Goal: Information Seeking & Learning: Learn about a topic

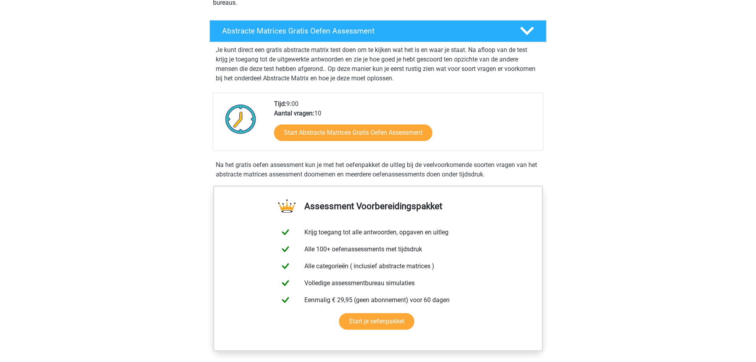
scroll to position [161, 0]
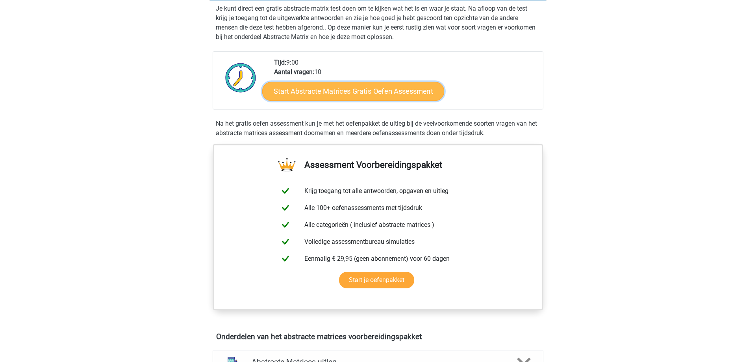
click at [391, 96] on link "Start Abstracte Matrices Gratis Oefen Assessment" at bounding box center [353, 91] width 182 height 19
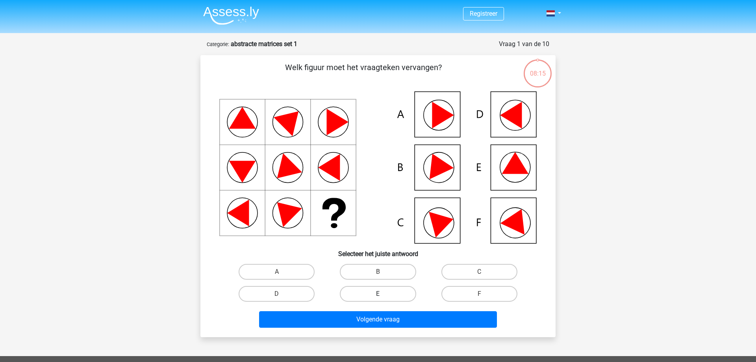
click at [385, 295] on label "E" at bounding box center [378, 294] width 76 height 16
click at [383, 295] on input "E" at bounding box center [380, 296] width 5 height 5
radio input "true"
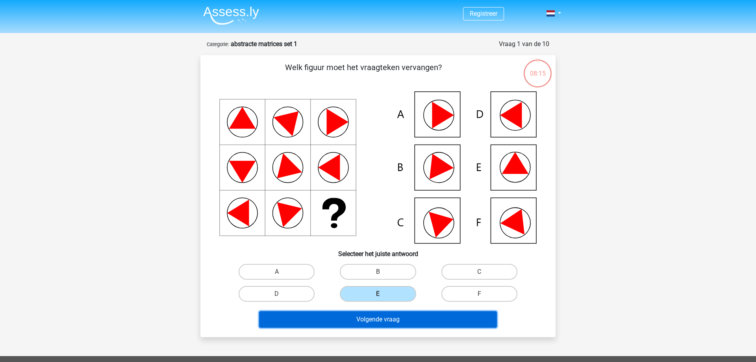
click at [385, 316] on button "Volgende vraag" at bounding box center [378, 319] width 238 height 17
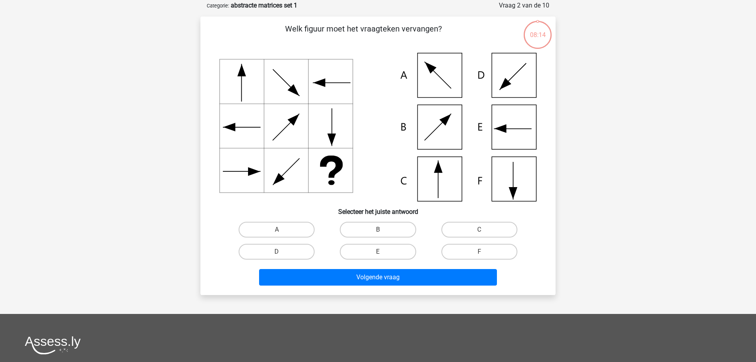
scroll to position [39, 0]
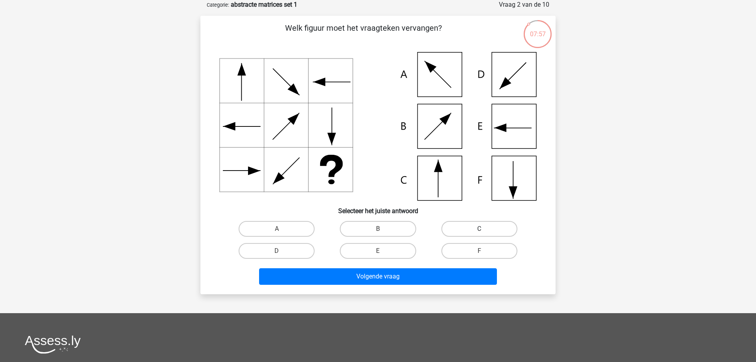
click at [460, 227] on label "C" at bounding box center [479, 229] width 76 height 16
click at [479, 229] on input "C" at bounding box center [481, 231] width 5 height 5
radio input "true"
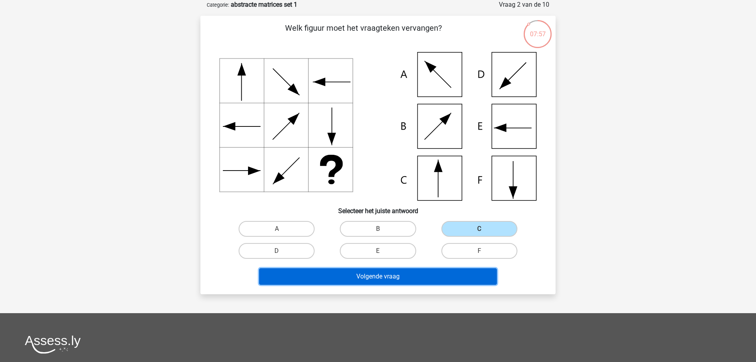
click at [430, 274] on button "Volgende vraag" at bounding box center [378, 276] width 238 height 17
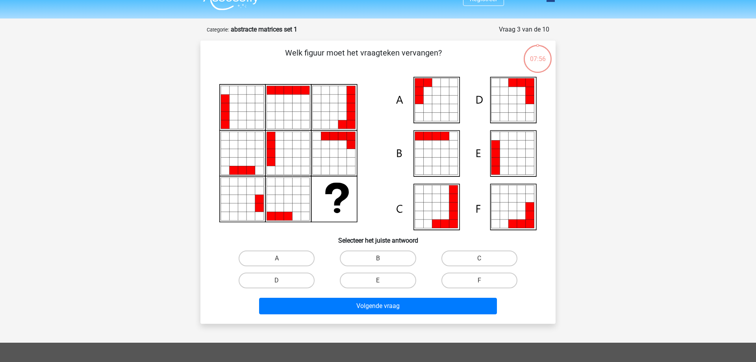
scroll to position [0, 0]
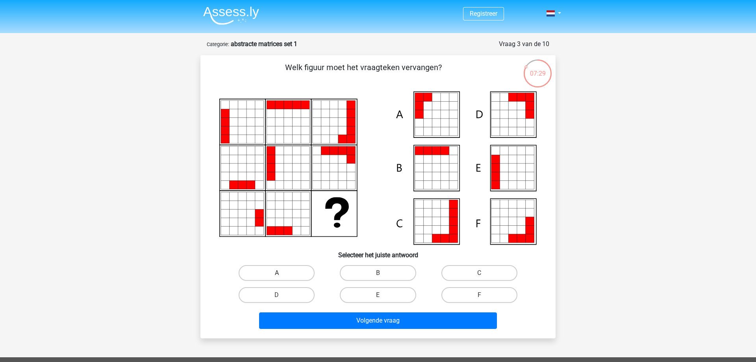
click at [274, 271] on label "A" at bounding box center [277, 273] width 76 height 16
click at [277, 273] on input "A" at bounding box center [279, 275] width 5 height 5
radio input "true"
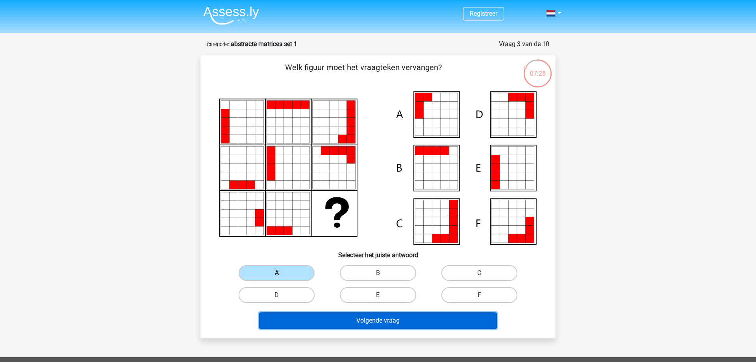
click at [318, 326] on button "Volgende vraag" at bounding box center [378, 320] width 238 height 17
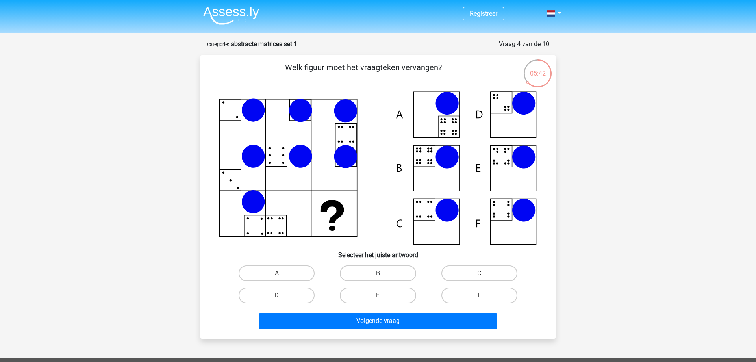
click at [363, 267] on label "B" at bounding box center [378, 273] width 76 height 16
click at [378, 273] on input "B" at bounding box center [380, 275] width 5 height 5
radio input "true"
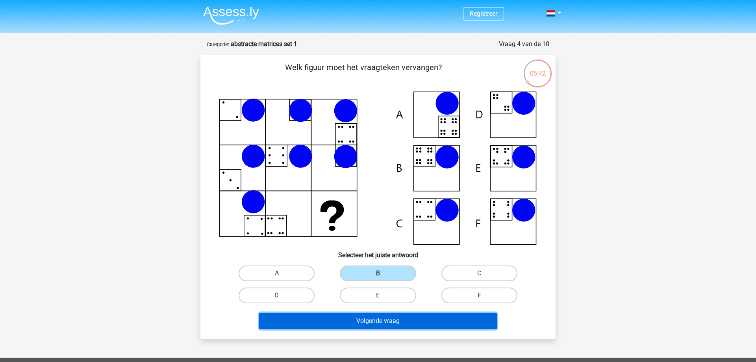
click at [372, 319] on button "Volgende vraag" at bounding box center [378, 321] width 238 height 17
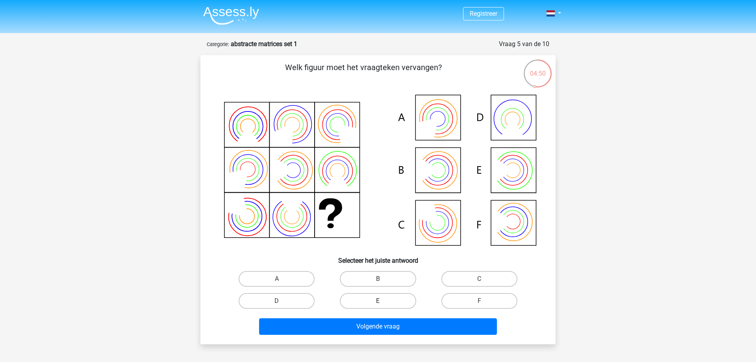
click at [374, 302] on label "E" at bounding box center [378, 301] width 76 height 16
click at [378, 302] on input "E" at bounding box center [380, 303] width 5 height 5
radio input "true"
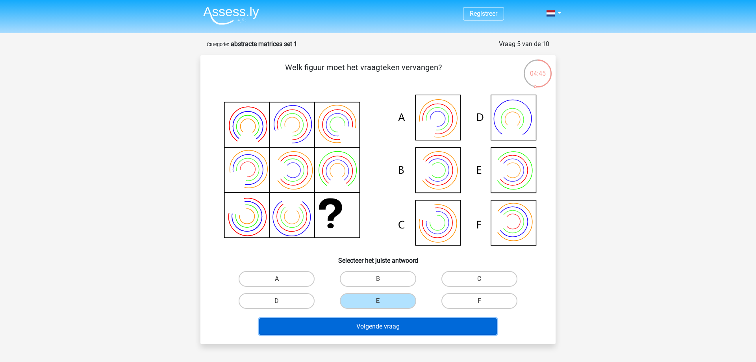
click at [374, 326] on button "Volgende vraag" at bounding box center [378, 326] width 238 height 17
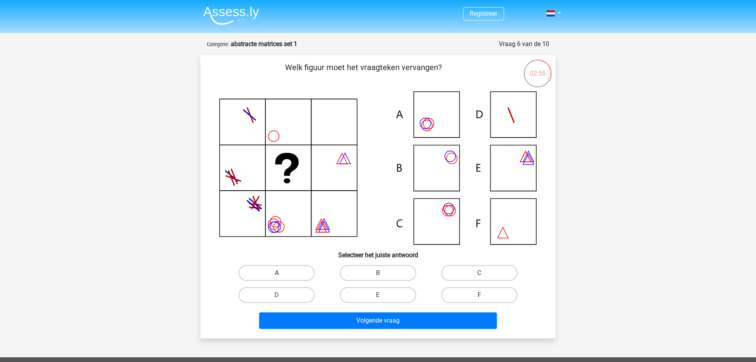
click at [264, 278] on label "A" at bounding box center [277, 273] width 76 height 16
click at [277, 278] on input "A" at bounding box center [279, 275] width 5 height 5
radio input "true"
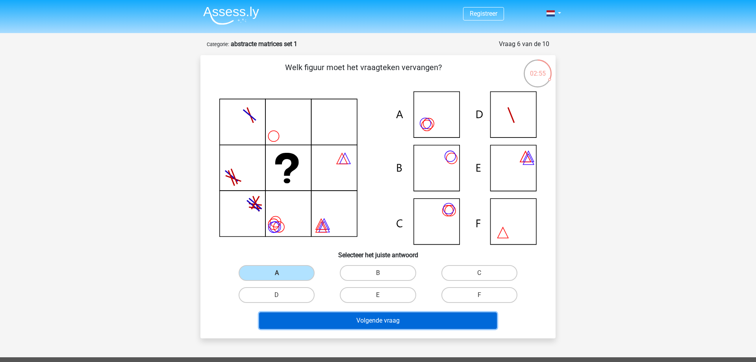
click at [319, 317] on button "Volgende vraag" at bounding box center [378, 320] width 238 height 17
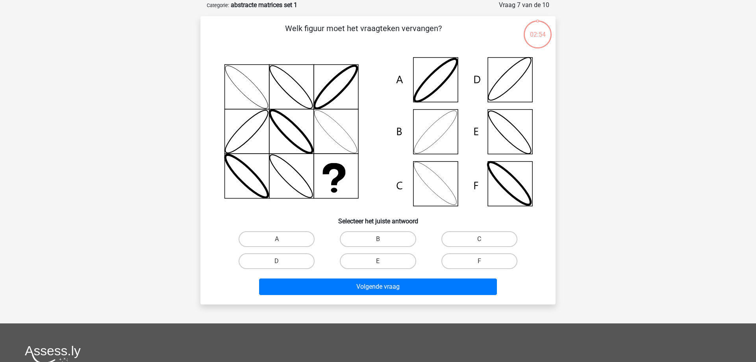
scroll to position [39, 0]
click at [393, 241] on label "B" at bounding box center [378, 239] width 76 height 16
click at [383, 241] on input "B" at bounding box center [380, 241] width 5 height 5
radio input "true"
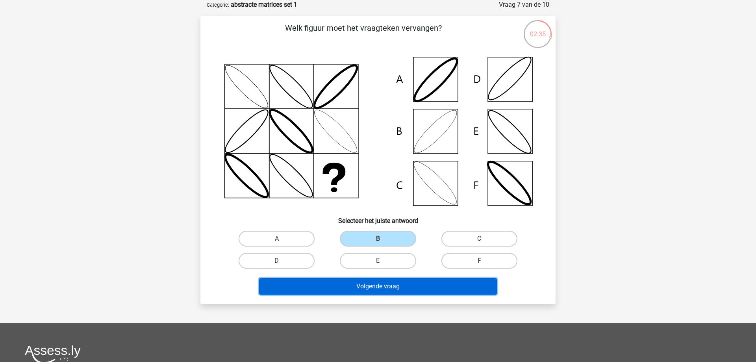
click at [374, 289] on button "Volgende vraag" at bounding box center [378, 286] width 238 height 17
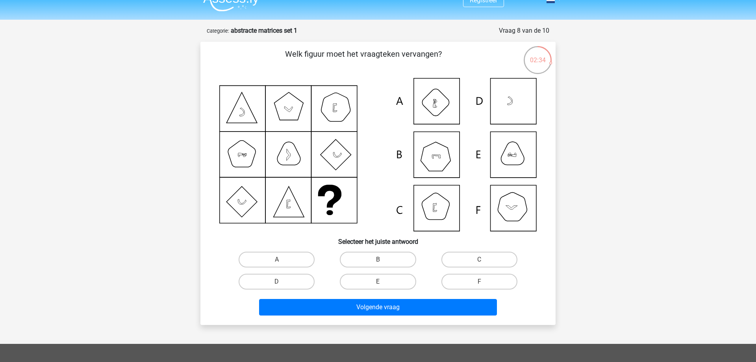
scroll to position [0, 0]
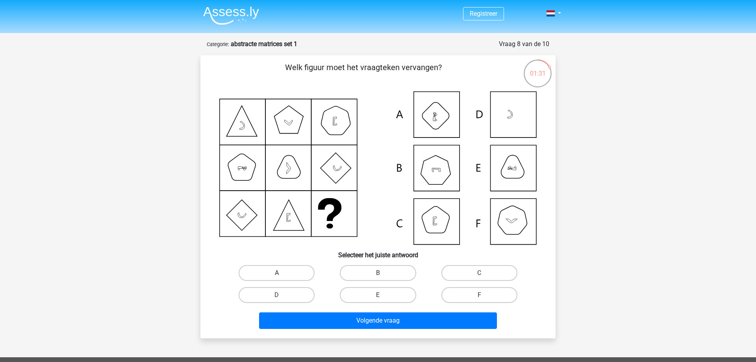
click at [288, 270] on label "A" at bounding box center [277, 273] width 76 height 16
click at [282, 273] on input "A" at bounding box center [279, 275] width 5 height 5
radio input "true"
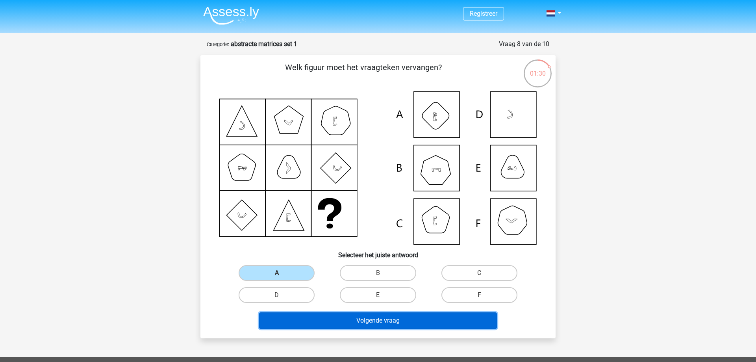
click at [309, 324] on button "Volgende vraag" at bounding box center [378, 320] width 238 height 17
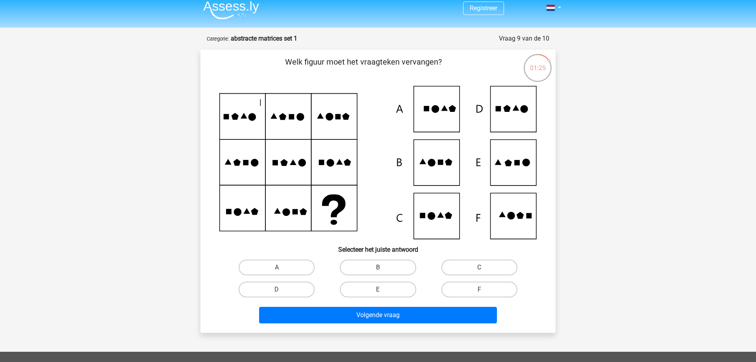
scroll to position [13, 0]
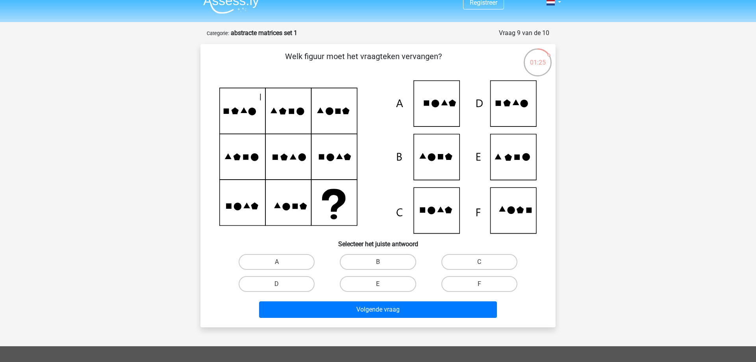
drag, startPoint x: 137, startPoint y: 117, endPoint x: 139, endPoint y: 126, distance: 9.7
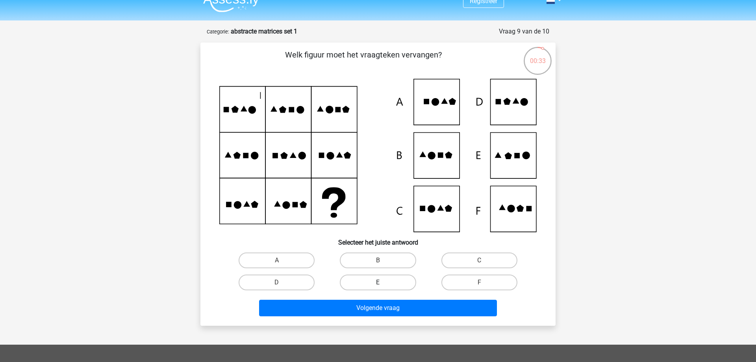
click at [385, 283] on label "E" at bounding box center [378, 282] width 76 height 16
click at [383, 283] on input "E" at bounding box center [380, 284] width 5 height 5
radio input "true"
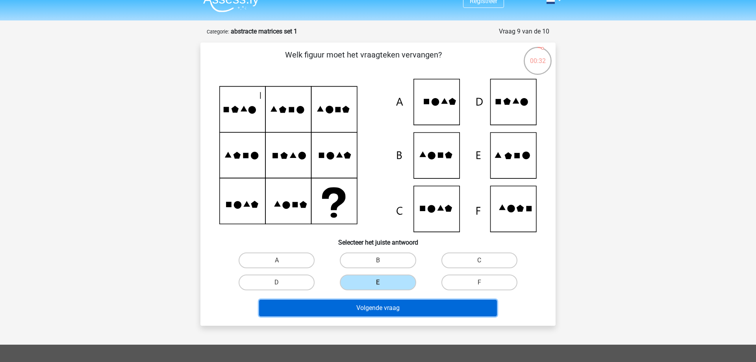
click at [383, 311] on button "Volgende vraag" at bounding box center [378, 308] width 238 height 17
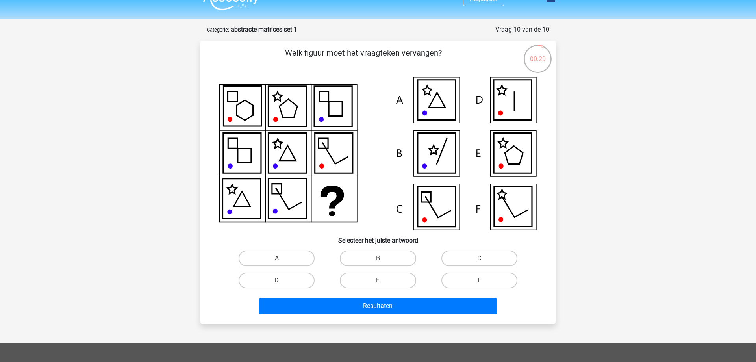
scroll to position [0, 0]
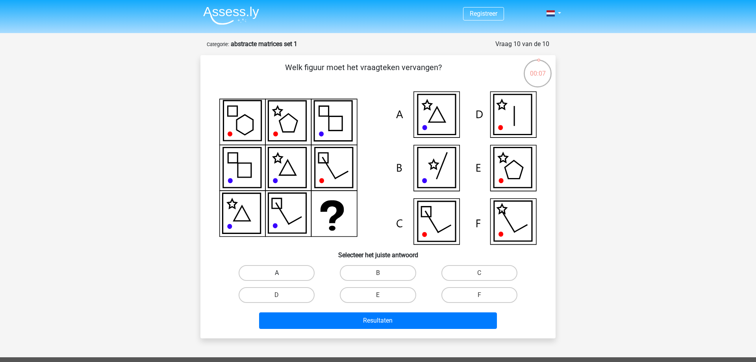
click at [292, 271] on label "A" at bounding box center [277, 273] width 76 height 16
click at [282, 273] on input "A" at bounding box center [279, 275] width 5 height 5
radio input "true"
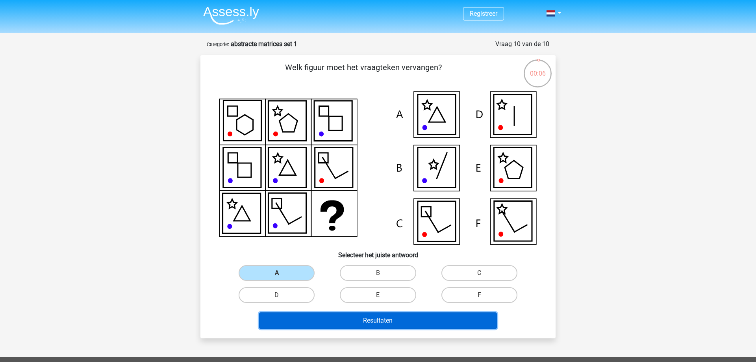
click at [307, 320] on button "Resultaten" at bounding box center [378, 320] width 238 height 17
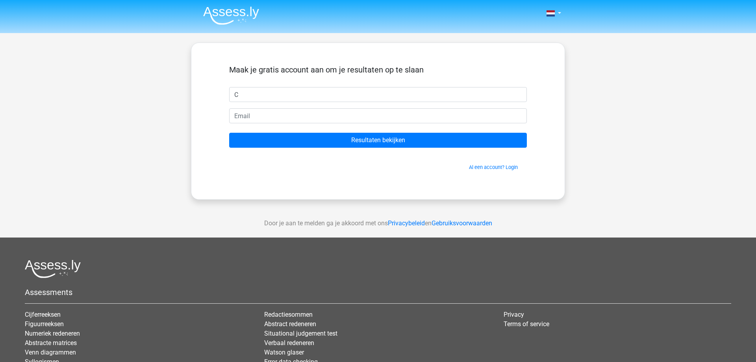
type input "C"
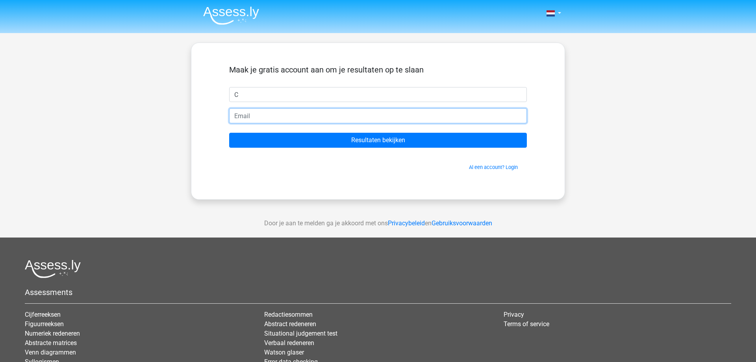
click at [259, 121] on input "email" at bounding box center [378, 115] width 298 height 15
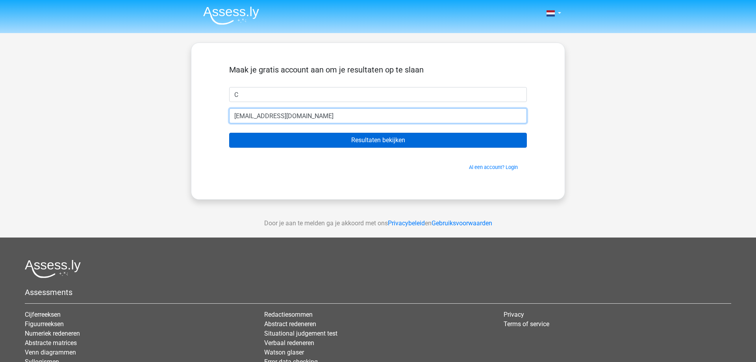
type input "[EMAIL_ADDRESS][DOMAIN_NAME]"
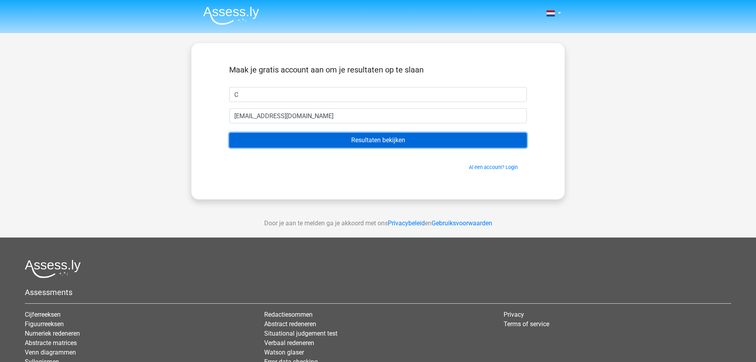
click at [291, 138] on input "Resultaten bekijken" at bounding box center [378, 140] width 298 height 15
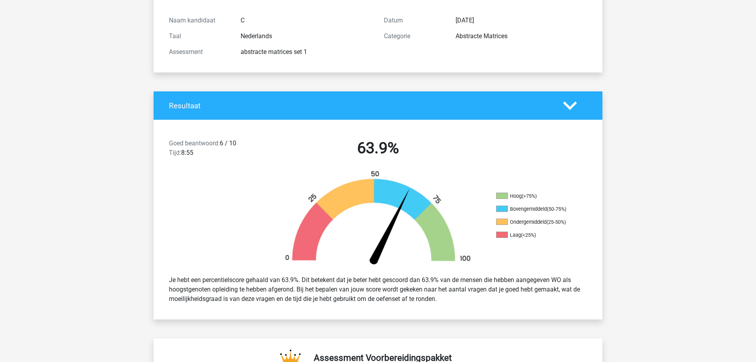
scroll to position [161, 0]
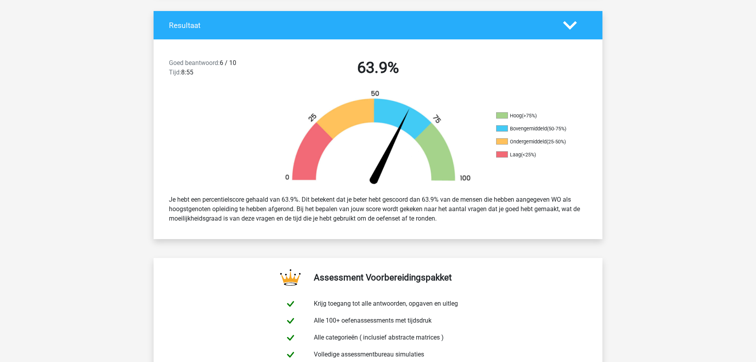
click at [574, 20] on icon at bounding box center [570, 26] width 14 height 14
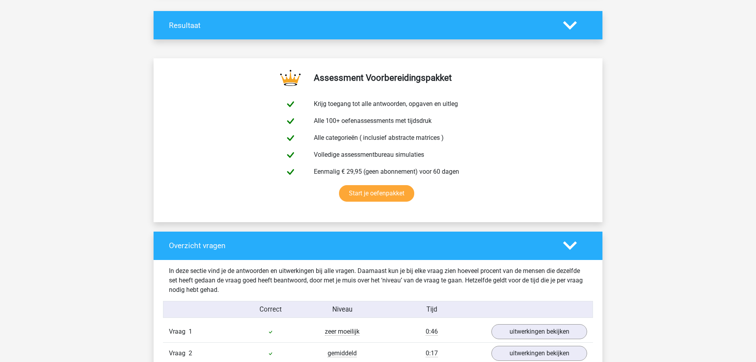
click at [574, 20] on icon at bounding box center [570, 26] width 14 height 14
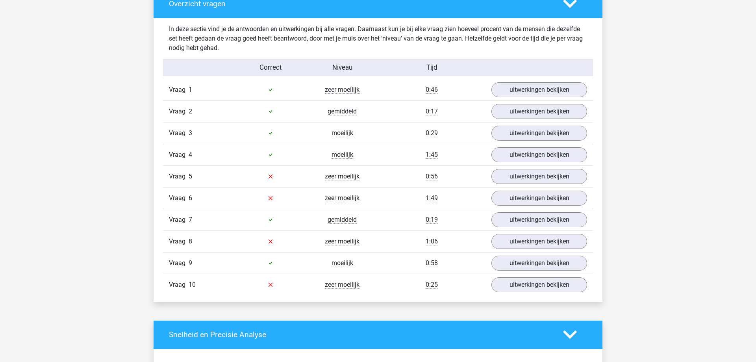
scroll to position [562, 0]
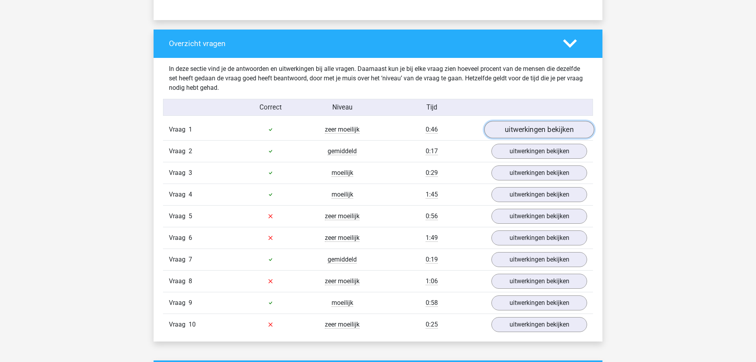
click at [548, 132] on link "uitwerkingen bekijken" at bounding box center [539, 129] width 110 height 17
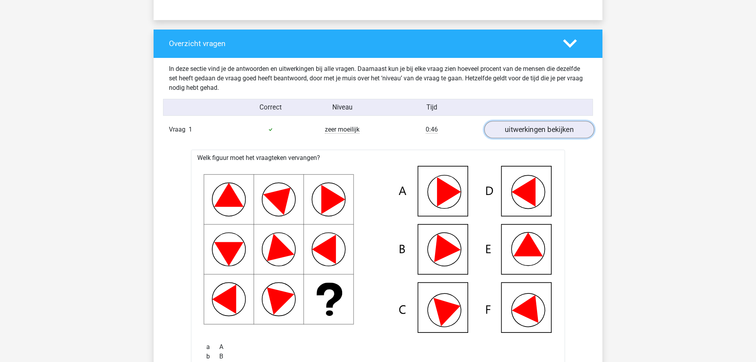
click at [531, 132] on link "uitwerkingen bekijken" at bounding box center [539, 129] width 110 height 17
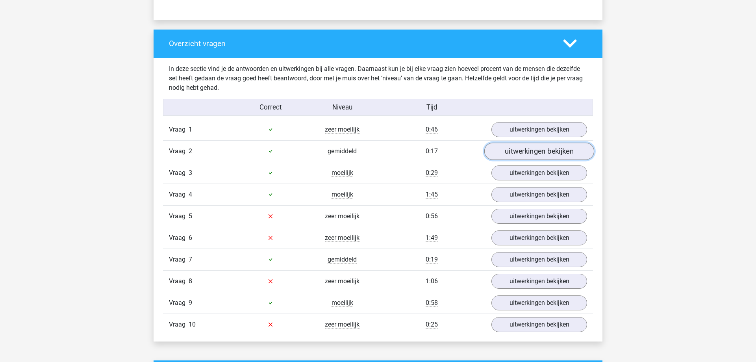
click at [531, 150] on link "uitwerkingen bekijken" at bounding box center [539, 151] width 110 height 17
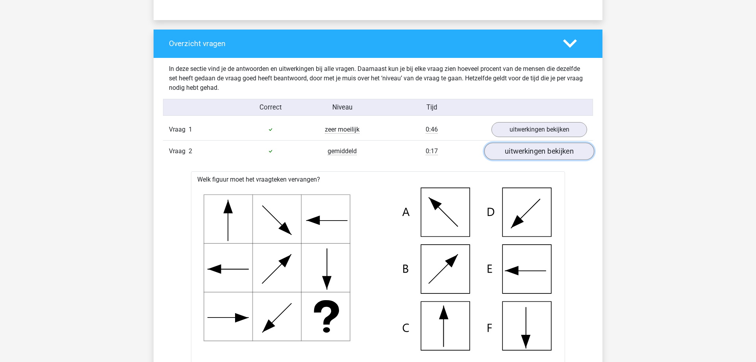
click at [530, 150] on link "uitwerkingen bekijken" at bounding box center [539, 151] width 110 height 17
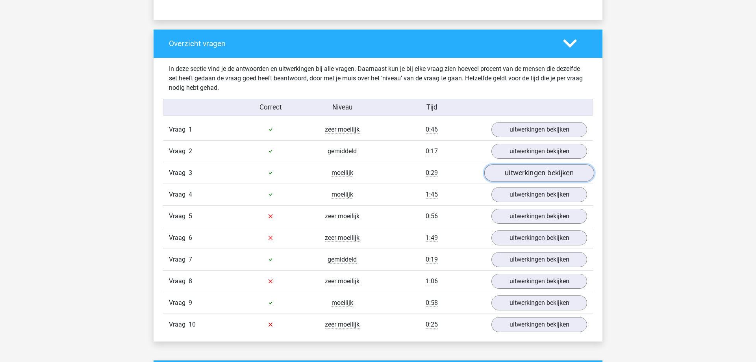
click at [529, 171] on link "uitwerkingen bekijken" at bounding box center [539, 172] width 110 height 17
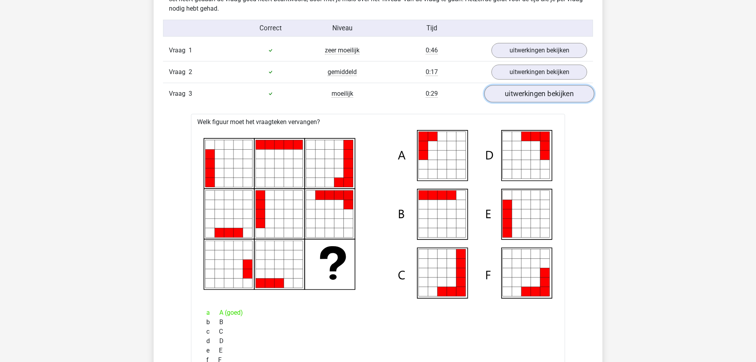
scroll to position [643, 0]
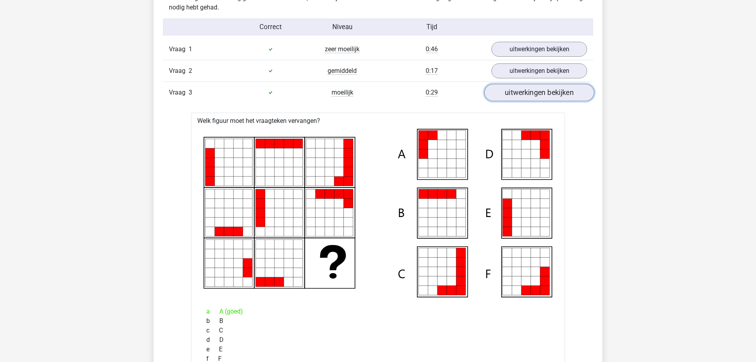
click at [549, 92] on link "uitwerkingen bekijken" at bounding box center [539, 92] width 110 height 17
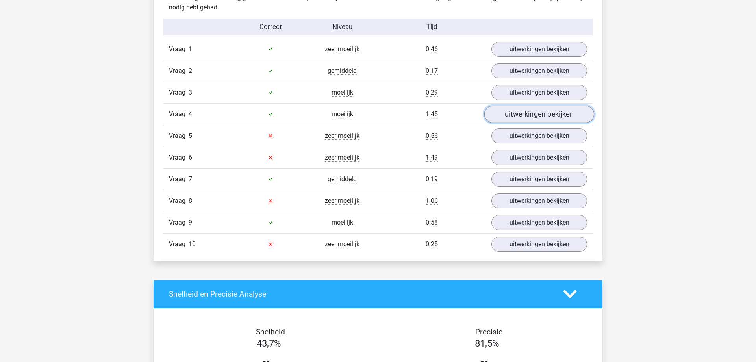
click at [538, 115] on link "uitwerkingen bekijken" at bounding box center [539, 114] width 110 height 17
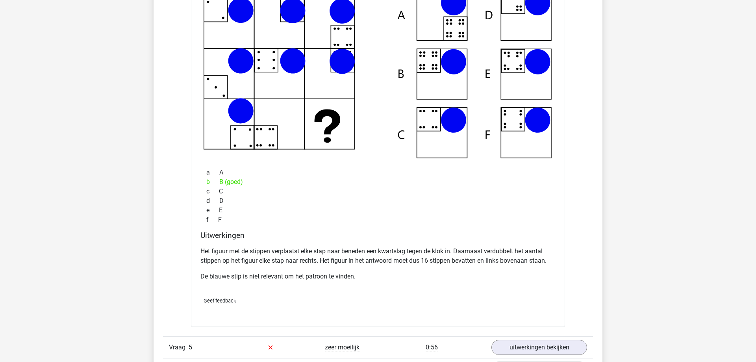
scroll to position [723, 0]
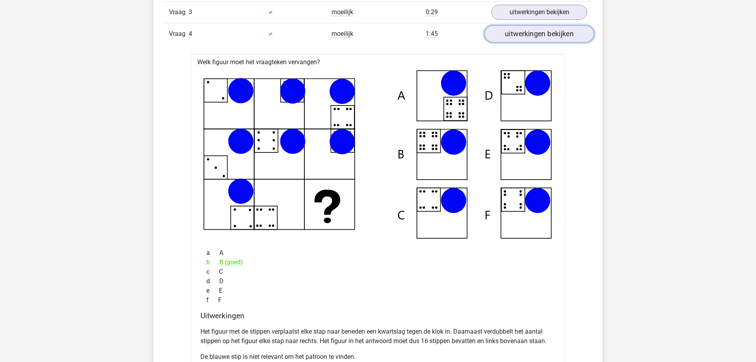
click at [542, 33] on link "uitwerkingen bekijken" at bounding box center [539, 33] width 110 height 17
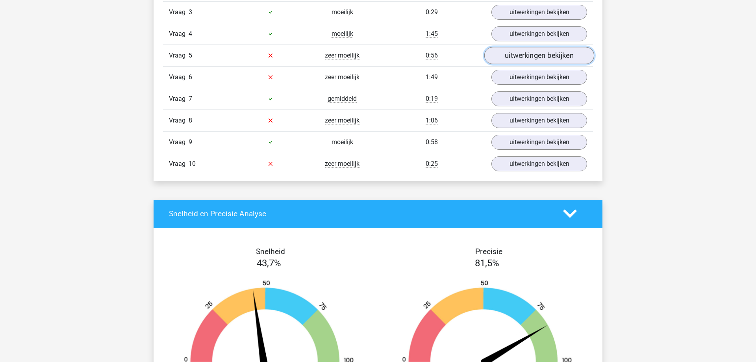
click at [528, 57] on link "uitwerkingen bekijken" at bounding box center [539, 55] width 110 height 17
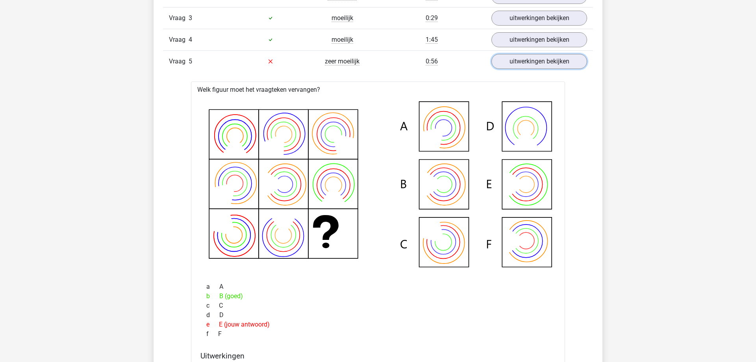
scroll to position [713, 0]
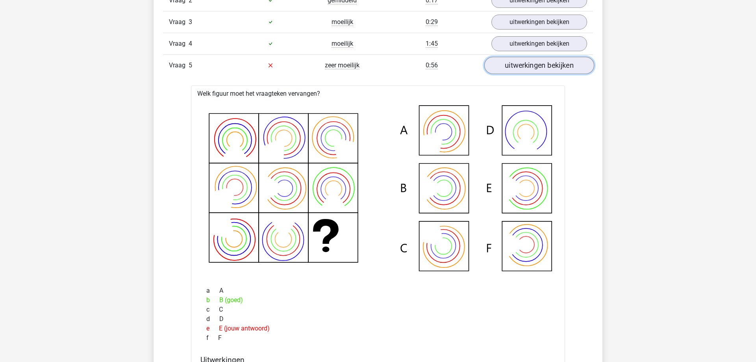
click at [524, 70] on link "uitwerkingen bekijken" at bounding box center [539, 65] width 110 height 17
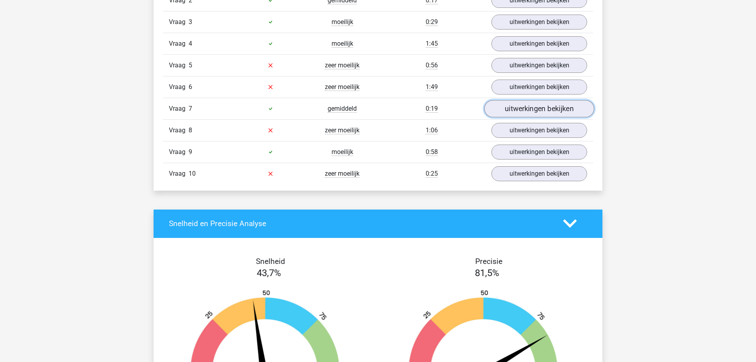
click at [526, 102] on link "uitwerkingen bekijken" at bounding box center [539, 108] width 110 height 17
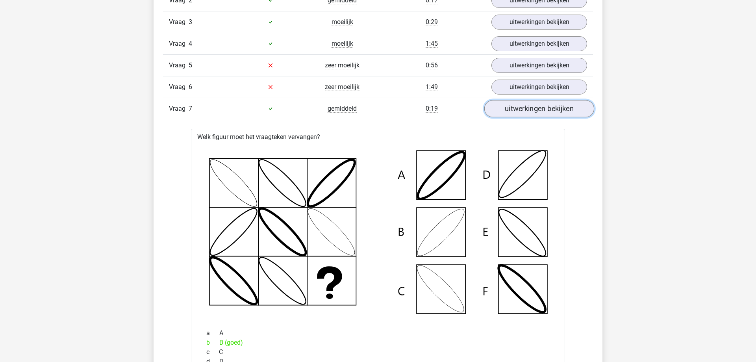
click at [526, 102] on link "uitwerkingen bekijken" at bounding box center [539, 108] width 110 height 17
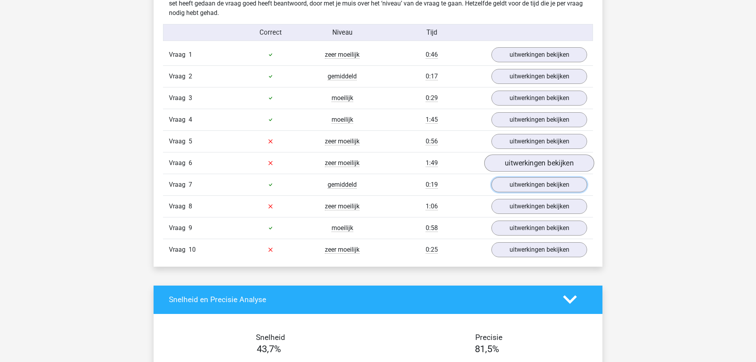
scroll to position [633, 0]
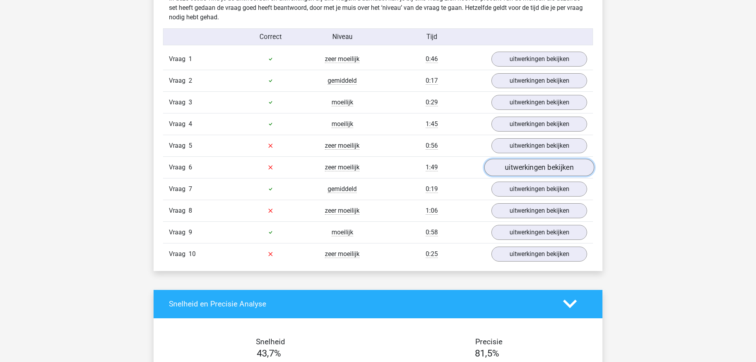
click at [518, 166] on link "uitwerkingen bekijken" at bounding box center [539, 167] width 110 height 17
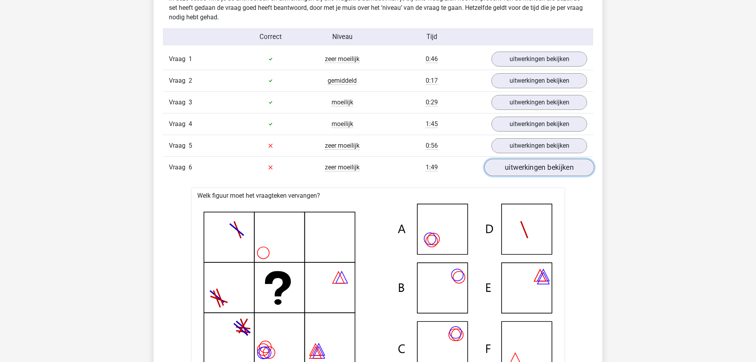
click at [548, 161] on link "uitwerkingen bekijken" at bounding box center [539, 167] width 110 height 17
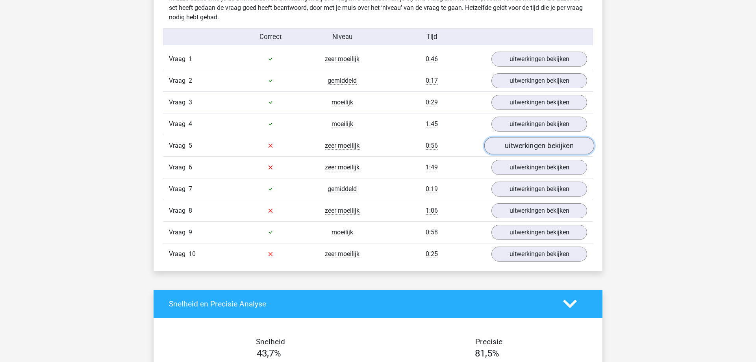
click at [542, 142] on link "uitwerkingen bekijken" at bounding box center [539, 145] width 110 height 17
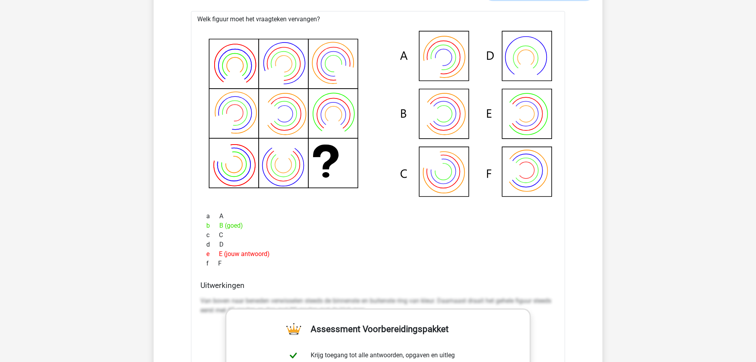
scroll to position [713, 0]
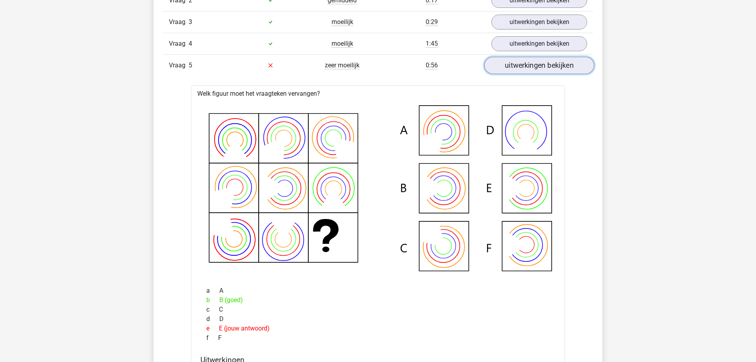
click at [541, 61] on link "uitwerkingen bekijken" at bounding box center [539, 65] width 110 height 17
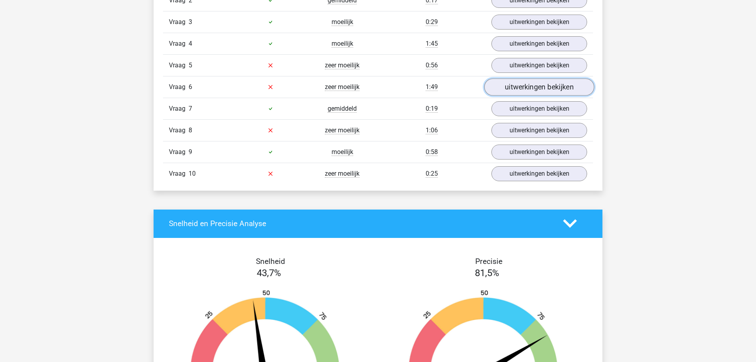
click at [529, 88] on link "uitwerkingen bekijken" at bounding box center [539, 86] width 110 height 17
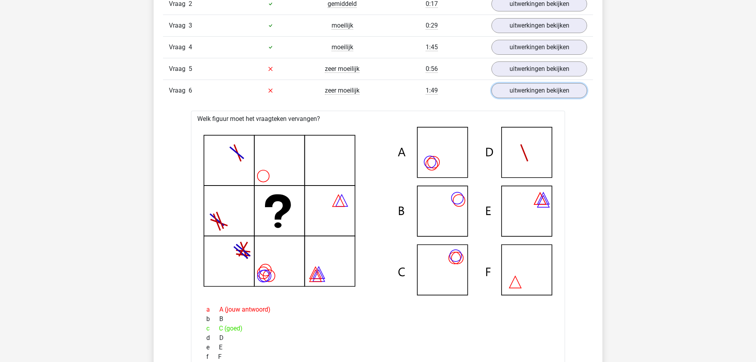
scroll to position [709, 0]
click at [517, 94] on link "uitwerkingen bekijken" at bounding box center [539, 91] width 110 height 17
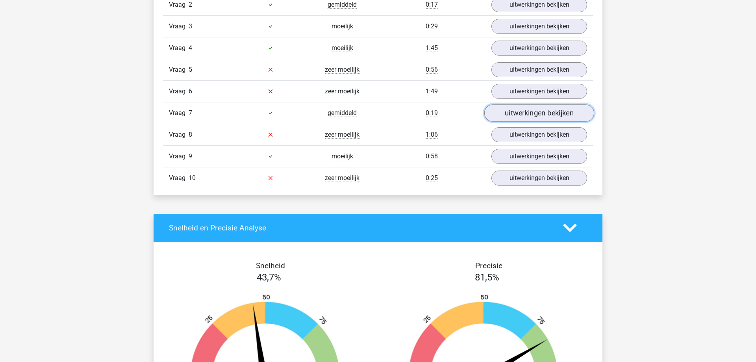
click at [517, 113] on link "uitwerkingen bekijken" at bounding box center [539, 112] width 110 height 17
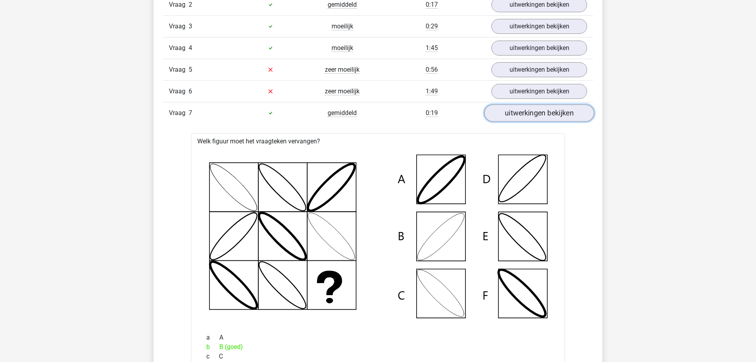
click at [534, 109] on link "uitwerkingen bekijken" at bounding box center [539, 112] width 110 height 17
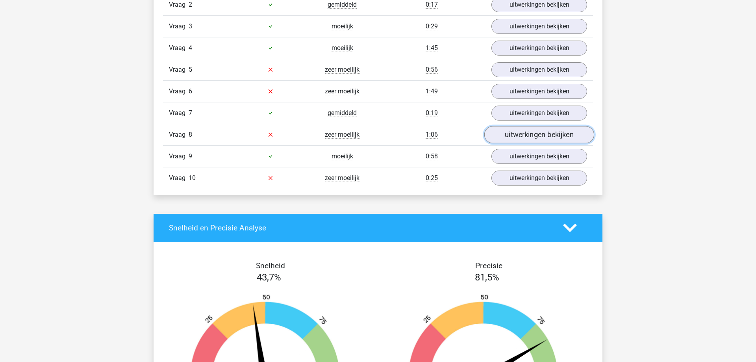
click at [524, 132] on link "uitwerkingen bekijken" at bounding box center [539, 134] width 110 height 17
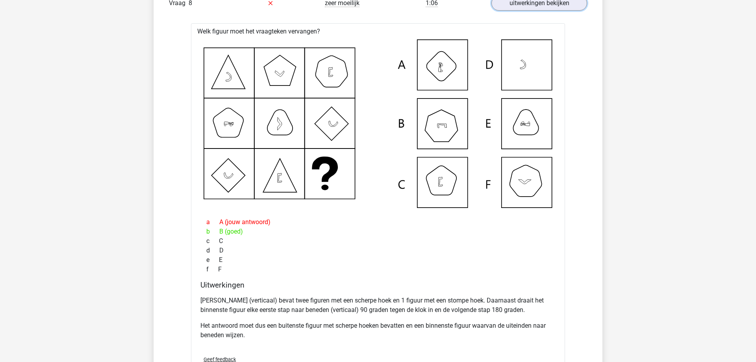
scroll to position [789, 0]
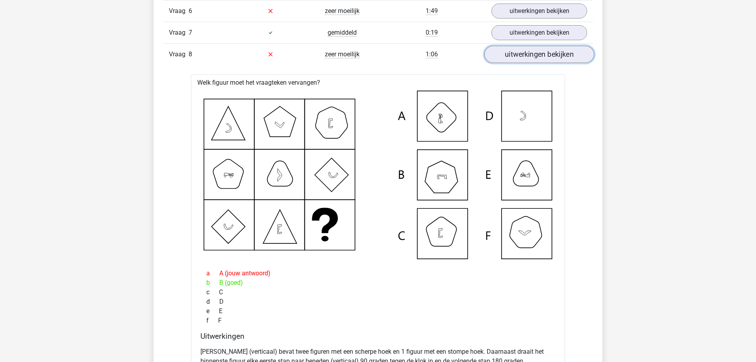
click at [531, 51] on link "uitwerkingen bekijken" at bounding box center [539, 54] width 110 height 17
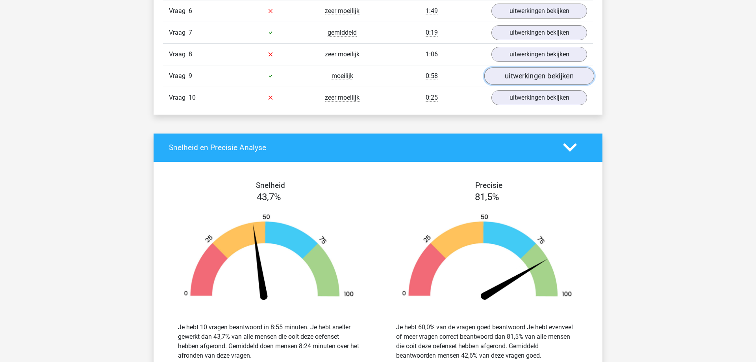
click at [530, 73] on link "uitwerkingen bekijken" at bounding box center [539, 75] width 110 height 17
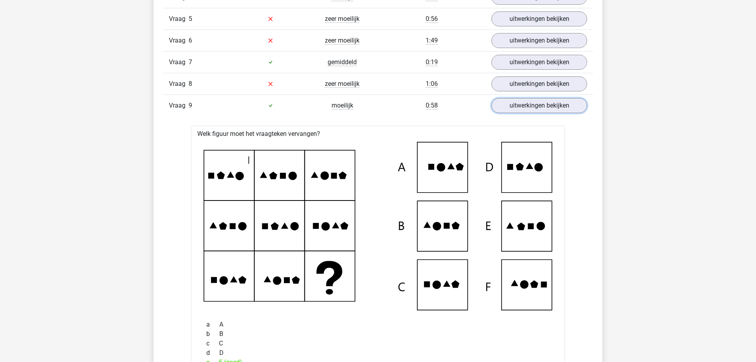
scroll to position [709, 0]
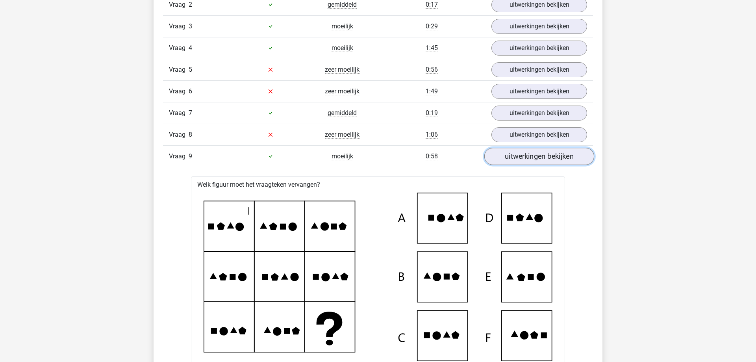
click at [555, 160] on link "uitwerkingen bekijken" at bounding box center [539, 156] width 110 height 17
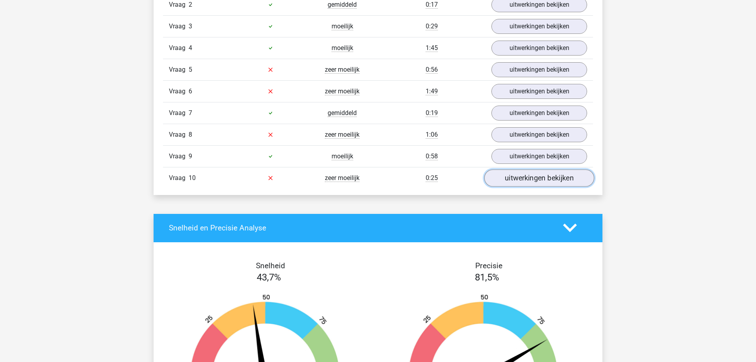
click at [540, 178] on link "uitwerkingen bekijken" at bounding box center [539, 177] width 110 height 17
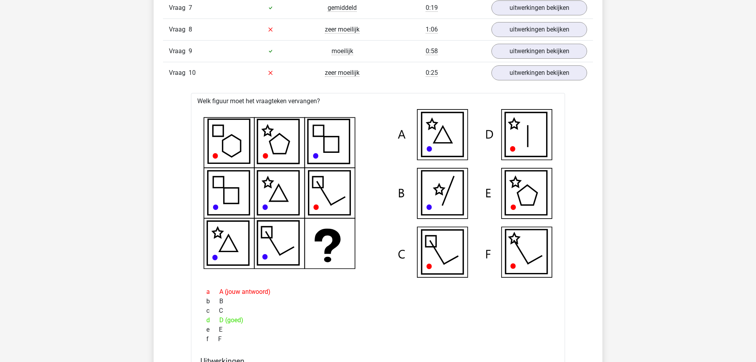
drag, startPoint x: 639, startPoint y: 113, endPoint x: 639, endPoint y: 124, distance: 11.1
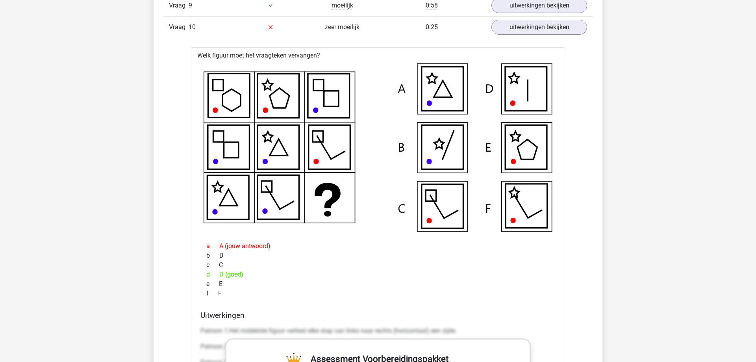
scroll to position [859, 0]
click at [527, 26] on link "uitwerkingen bekijken" at bounding box center [539, 27] width 110 height 17
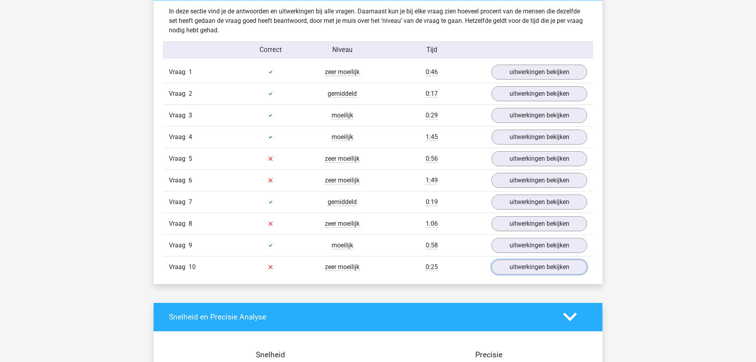
scroll to position [618, 0]
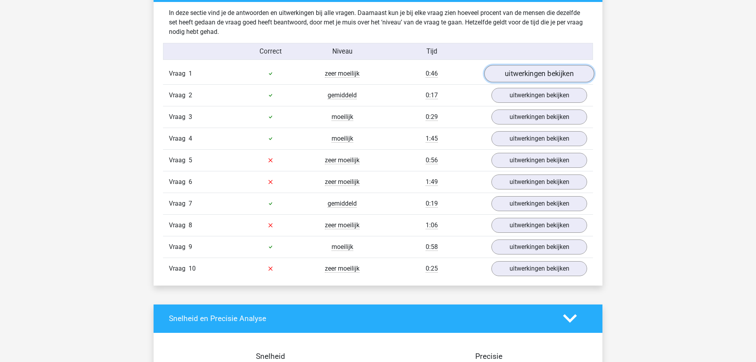
click at [516, 74] on link "uitwerkingen bekijken" at bounding box center [539, 73] width 110 height 17
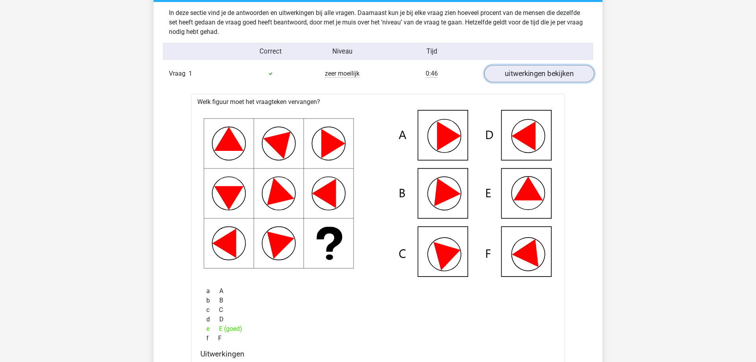
click at [516, 74] on link "uitwerkingen bekijken" at bounding box center [539, 73] width 110 height 17
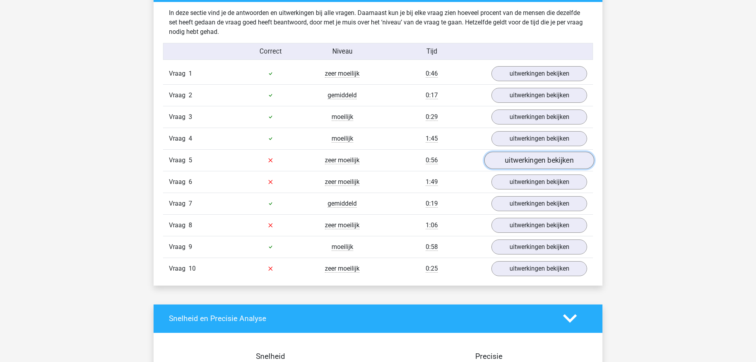
click at [519, 157] on link "uitwerkingen bekijken" at bounding box center [539, 160] width 110 height 17
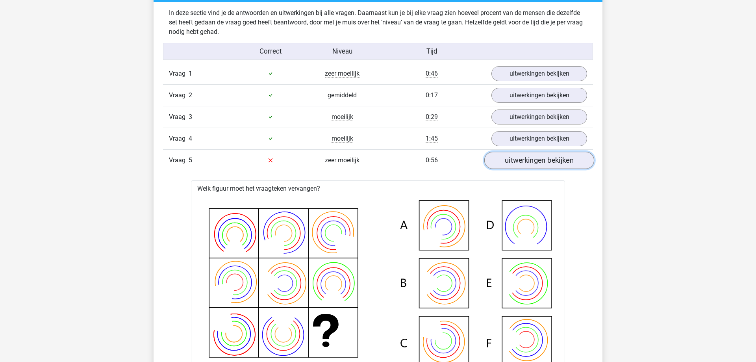
click at [519, 157] on link "uitwerkingen bekijken" at bounding box center [539, 160] width 110 height 17
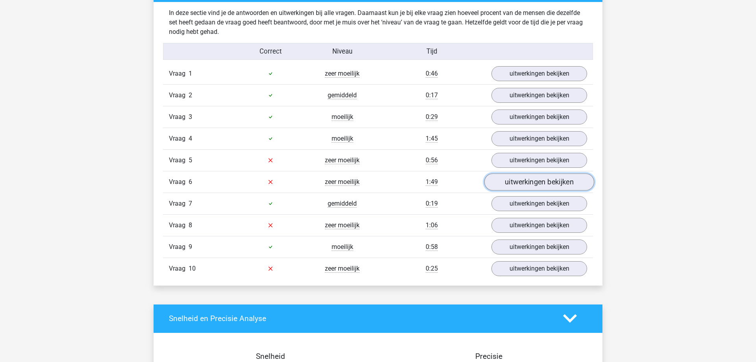
click at [519, 177] on link "uitwerkingen bekijken" at bounding box center [539, 181] width 110 height 17
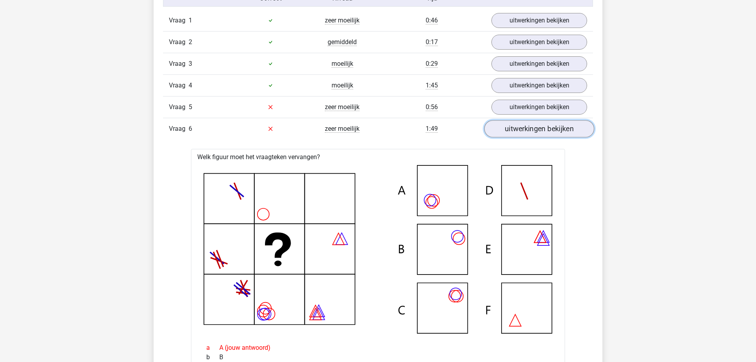
scroll to position [698, 0]
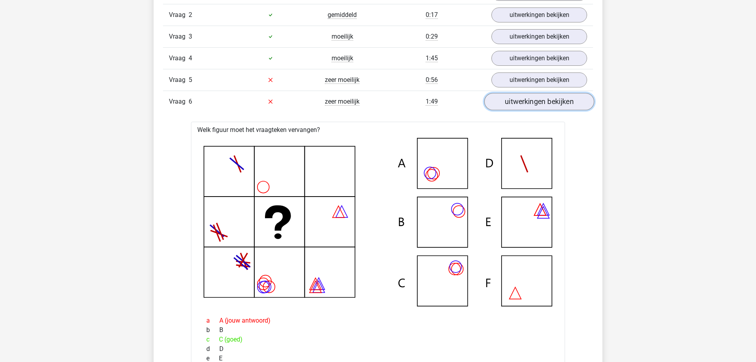
click at [531, 95] on link "uitwerkingen bekijken" at bounding box center [539, 101] width 110 height 17
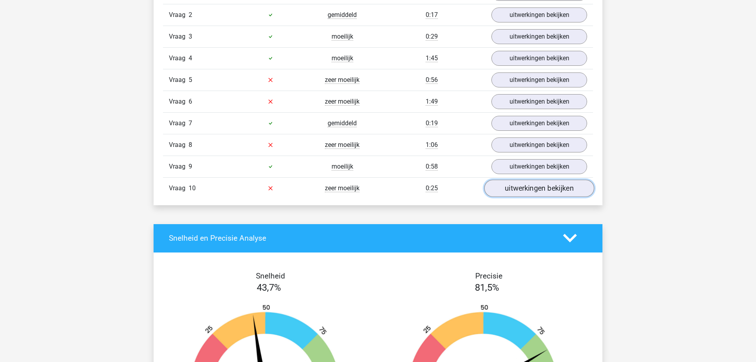
click at [525, 186] on link "uitwerkingen bekijken" at bounding box center [539, 188] width 110 height 17
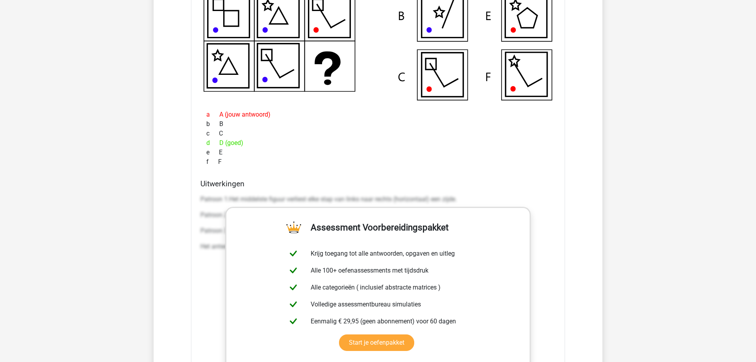
scroll to position [1020, 0]
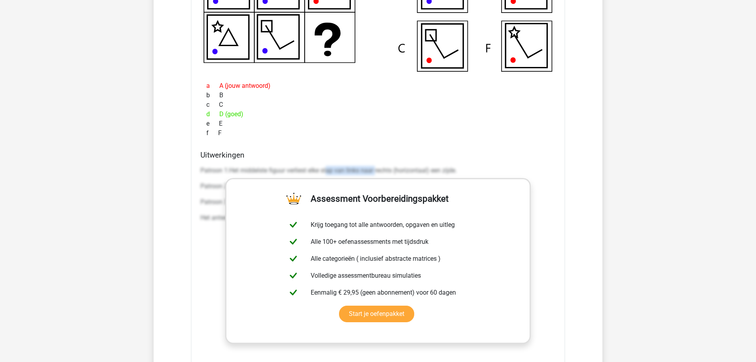
drag, startPoint x: 329, startPoint y: 170, endPoint x: 376, endPoint y: 169, distance: 47.3
click at [376, 169] on p "Patroon 1:Het middelste figuur verliest elke stap van links naar rechts (horizo…" at bounding box center [377, 170] width 355 height 9
drag, startPoint x: 200, startPoint y: 169, endPoint x: 461, endPoint y: 170, distance: 260.3
click at [461, 170] on p "Patroon 1:Het middelste figuur verliest elke stap van links naar rechts (horizo…" at bounding box center [377, 170] width 355 height 9
copy p "Patroon 1:Het middelste figuur verliest elke stap van links naar rechts (horizo…"
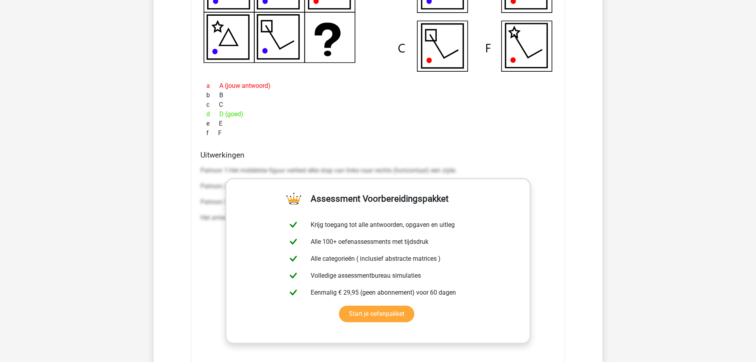
click at [382, 130] on div "f F" at bounding box center [377, 132] width 355 height 9
click at [200, 187] on div "Uitwerkingen Patroon 1:Het middelste figuur verliest elke stap van links naar r…" at bounding box center [377, 274] width 361 height 248
drag, startPoint x: 201, startPoint y: 186, endPoint x: 224, endPoint y: 189, distance: 23.0
click at [224, 189] on p "Patroon 2: De stip is horizontaal van links naar rechts steeds twee keer dezelf…" at bounding box center [377, 186] width 355 height 9
copy body "Assessments Cijferreeksen Figuurreeksen Numeriek redeneren Abstracte matrices V…"
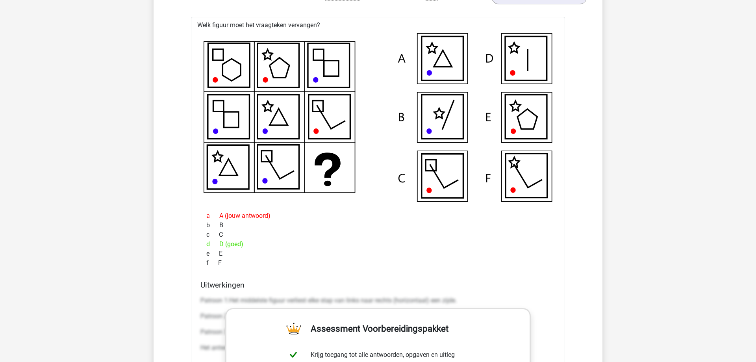
scroll to position [859, 0]
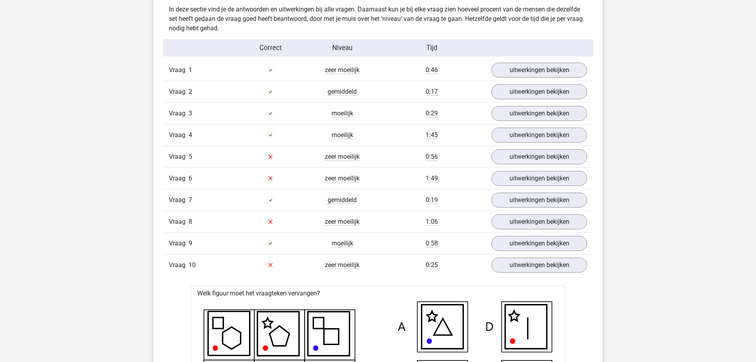
scroll to position [618, 0]
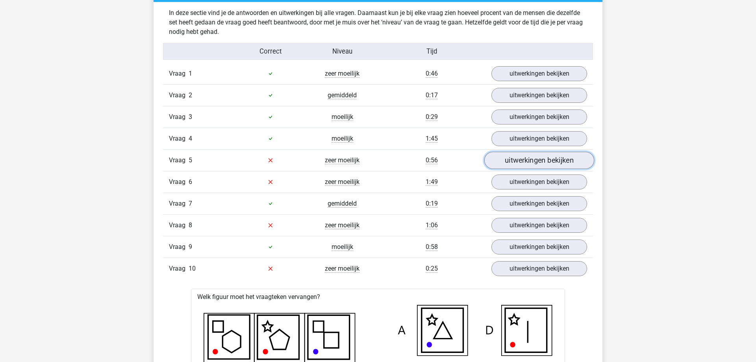
click at [552, 156] on link "uitwerkingen bekijken" at bounding box center [539, 160] width 110 height 17
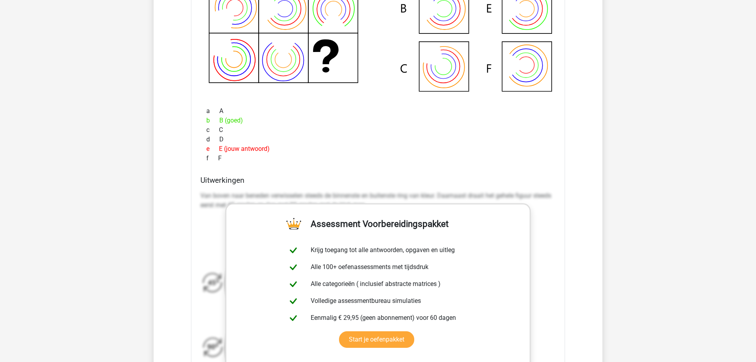
scroll to position [939, 0]
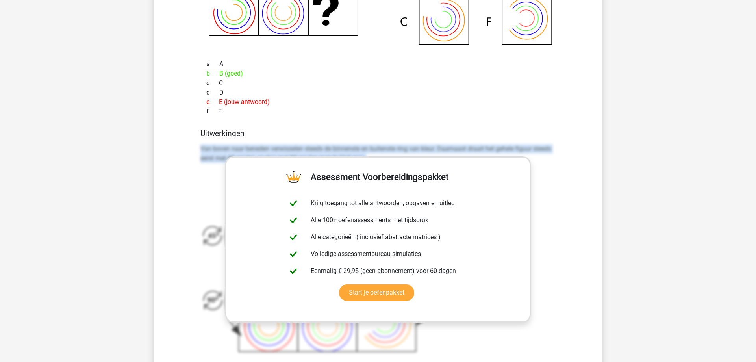
drag, startPoint x: 201, startPoint y: 147, endPoint x: 552, endPoint y: 161, distance: 351.5
click at [552, 161] on p "Van boven naar beneden verwisselen steeds de binnenste en buitenste ring van kl…" at bounding box center [377, 153] width 355 height 19
copy p "Van boven naar beneden verwisselen steeds de binnenste en buitenste ring van kl…"
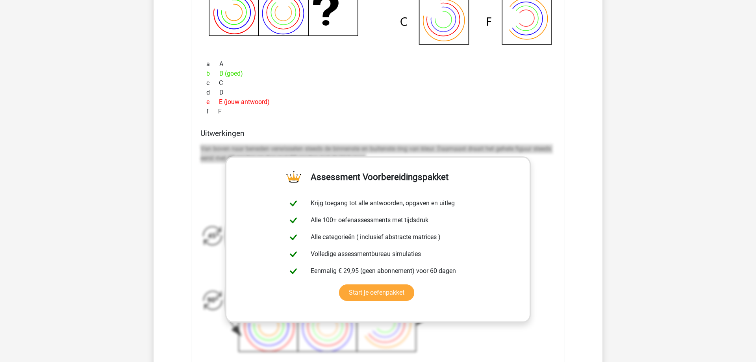
scroll to position [618, 0]
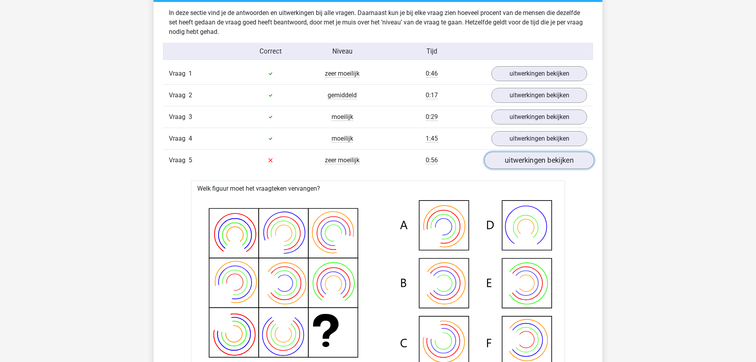
click at [519, 159] on link "uitwerkingen bekijken" at bounding box center [539, 160] width 110 height 17
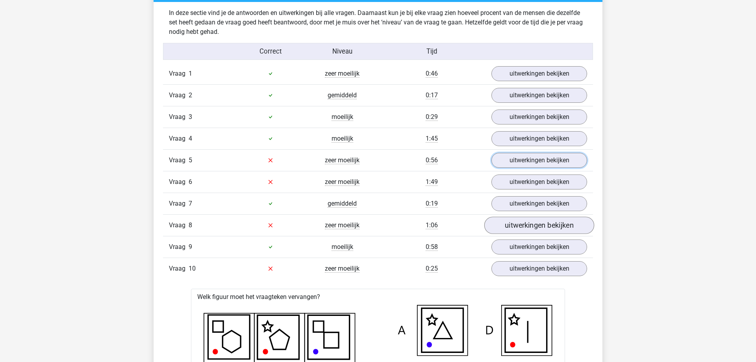
scroll to position [698, 0]
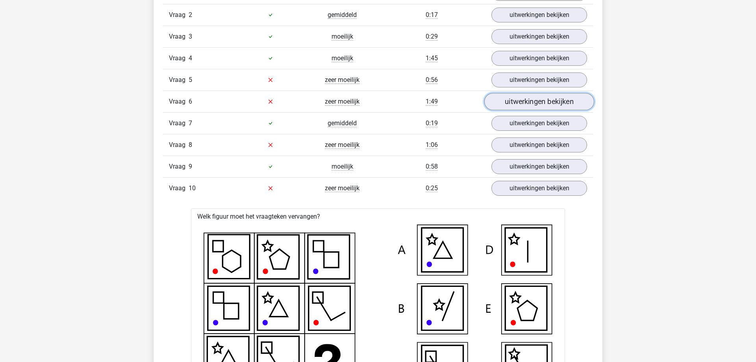
click at [513, 104] on link "uitwerkingen bekijken" at bounding box center [539, 101] width 110 height 17
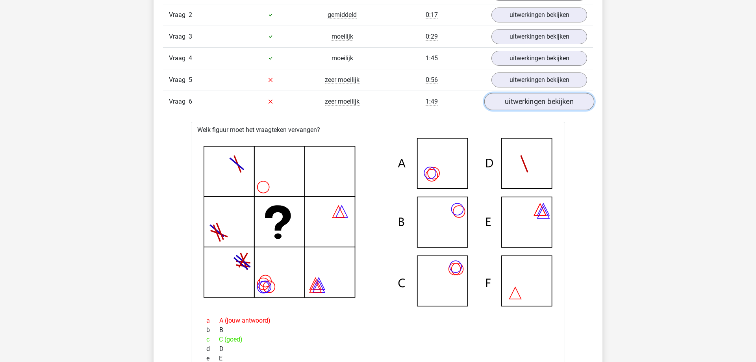
click at [515, 104] on link "uitwerkingen bekijken" at bounding box center [539, 101] width 110 height 17
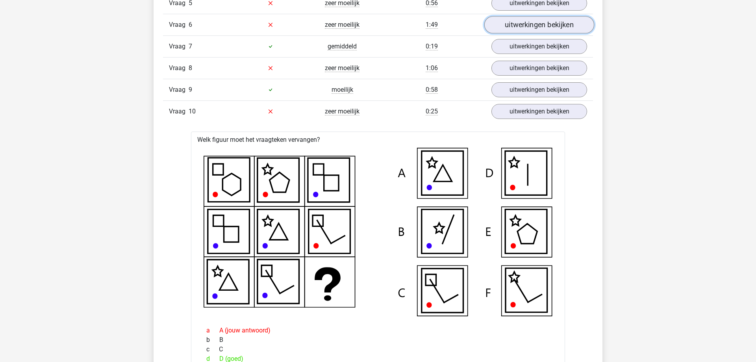
scroll to position [779, 0]
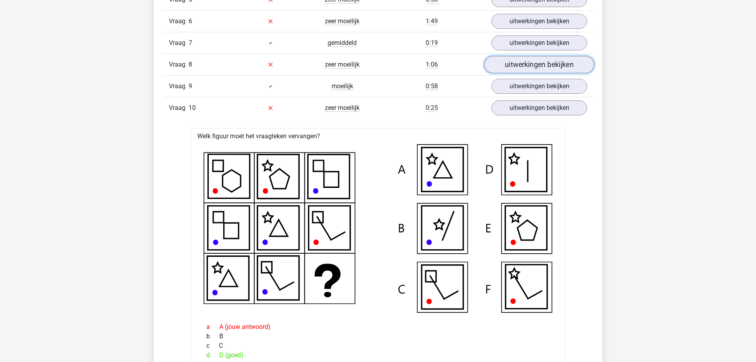
click at [519, 64] on link "uitwerkingen bekijken" at bounding box center [539, 64] width 110 height 17
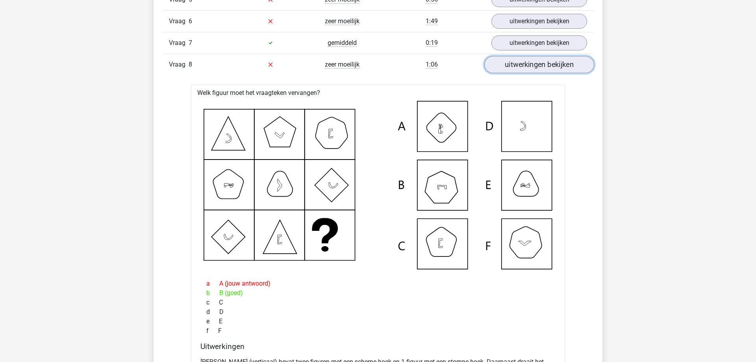
click at [524, 66] on link "uitwerkingen bekijken" at bounding box center [539, 64] width 110 height 17
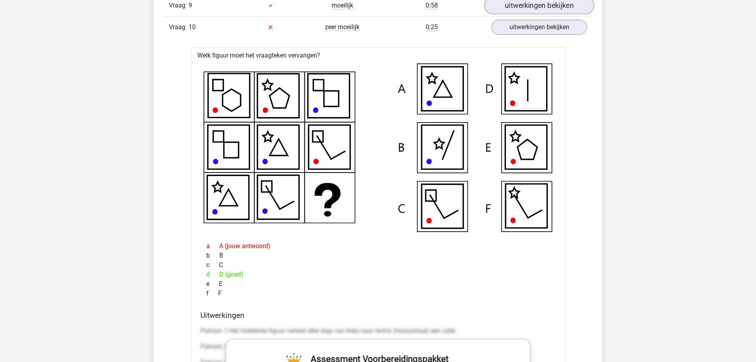
scroll to position [859, 0]
